Goal: Complete application form: Complete application form

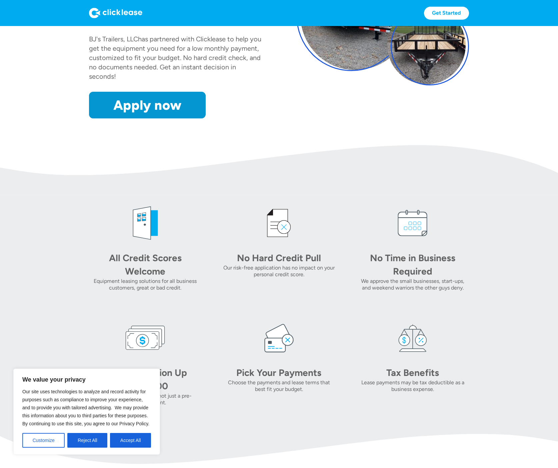
scroll to position [185, 0]
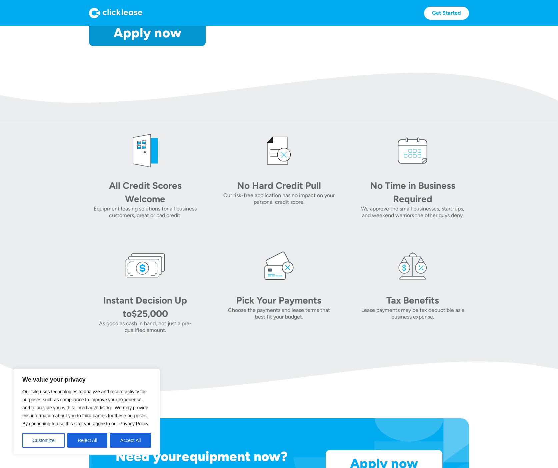
click at [73, 301] on section "All Credit Scores Welcome Equipment leasing solutions for all business customer…" at bounding box center [279, 232] width 558 height 219
click at [126, 441] on button "Accept All" at bounding box center [130, 440] width 41 height 15
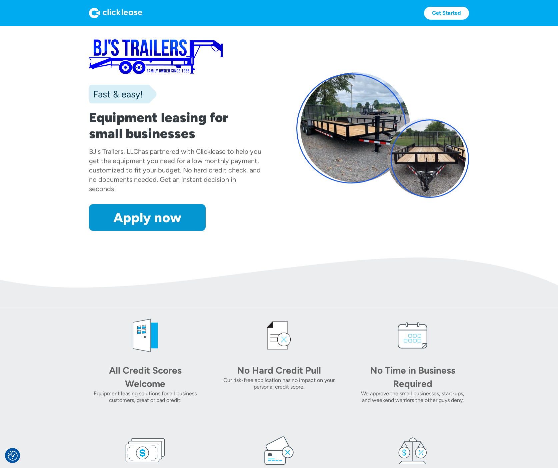
scroll to position [0, 0]
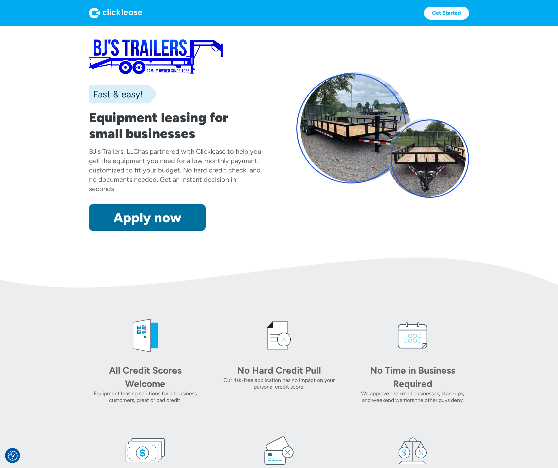
click at [134, 218] on link "Apply now" at bounding box center [147, 217] width 117 height 27
